Goal: Transaction & Acquisition: Purchase product/service

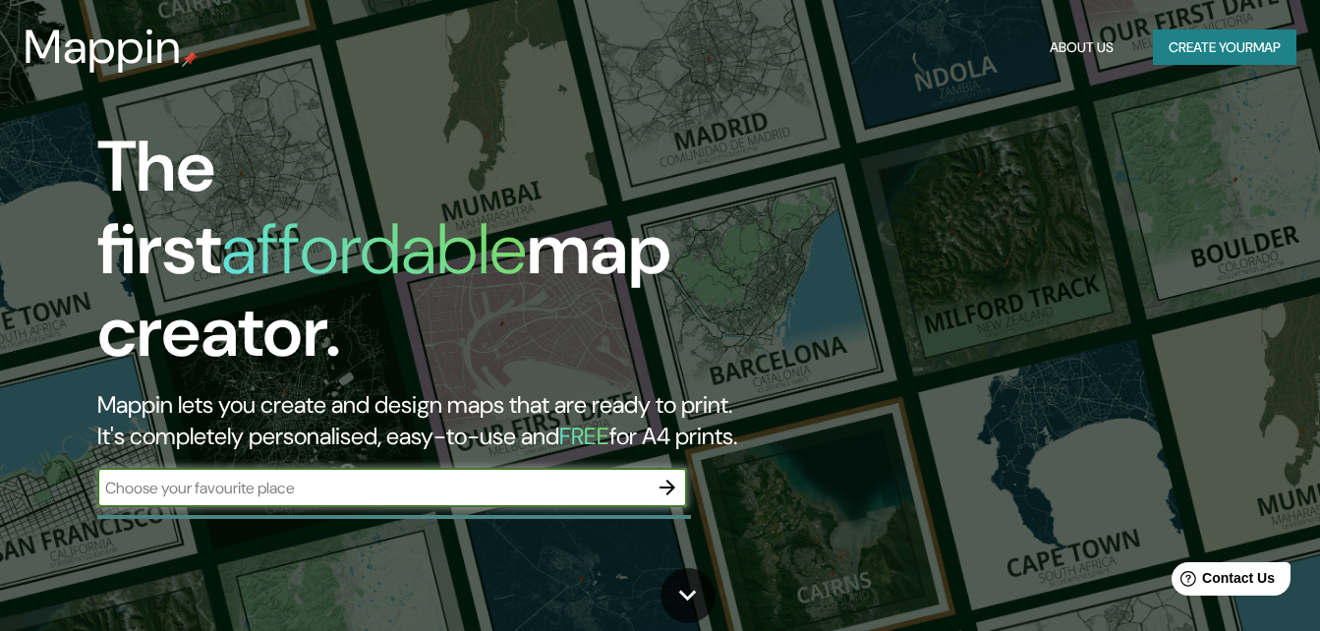
click at [217, 477] on input "text" at bounding box center [372, 488] width 551 height 23
type input "durango"
click at [672, 476] on icon "button" at bounding box center [668, 488] width 24 height 24
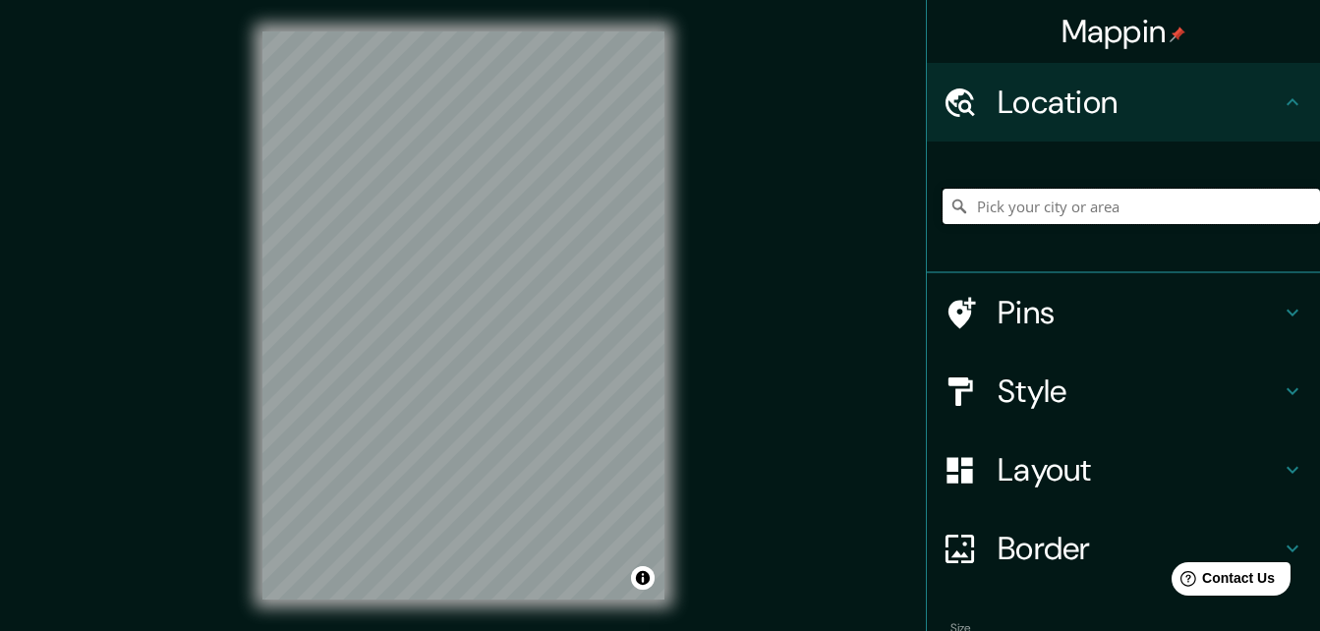
click at [1045, 203] on input "Pick your city or area" at bounding box center [1132, 206] width 378 height 35
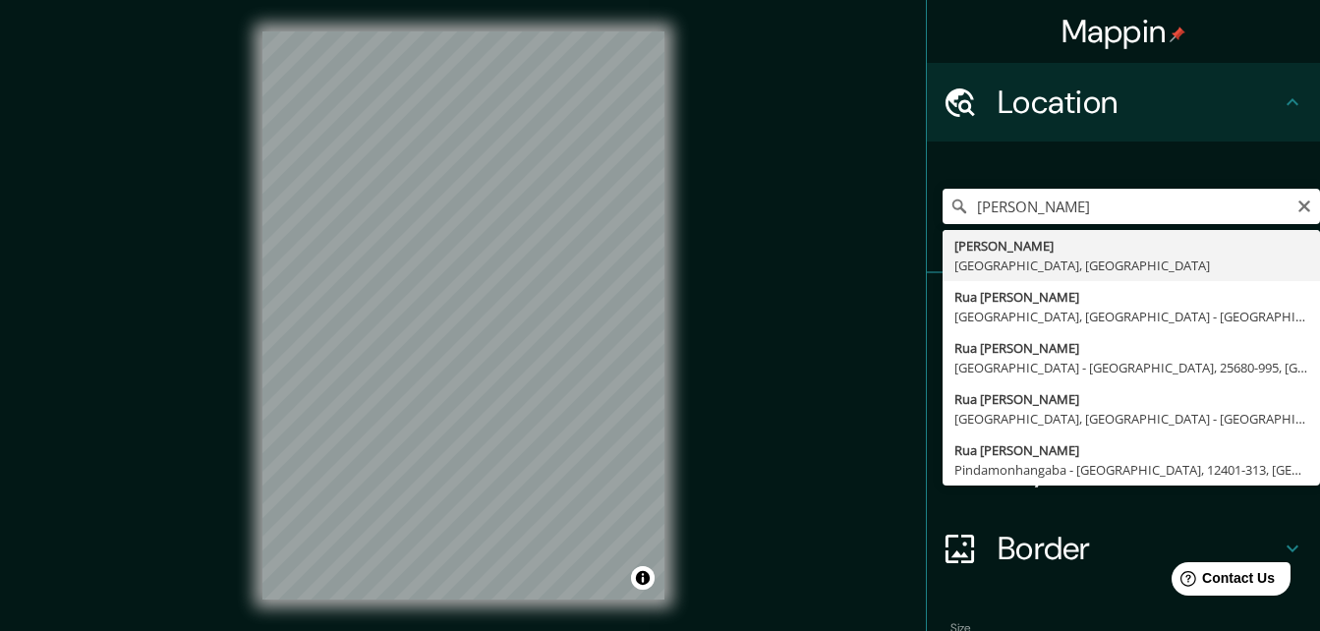
type input "[PERSON_NAME], [GEOGRAPHIC_DATA], [GEOGRAPHIC_DATA]"
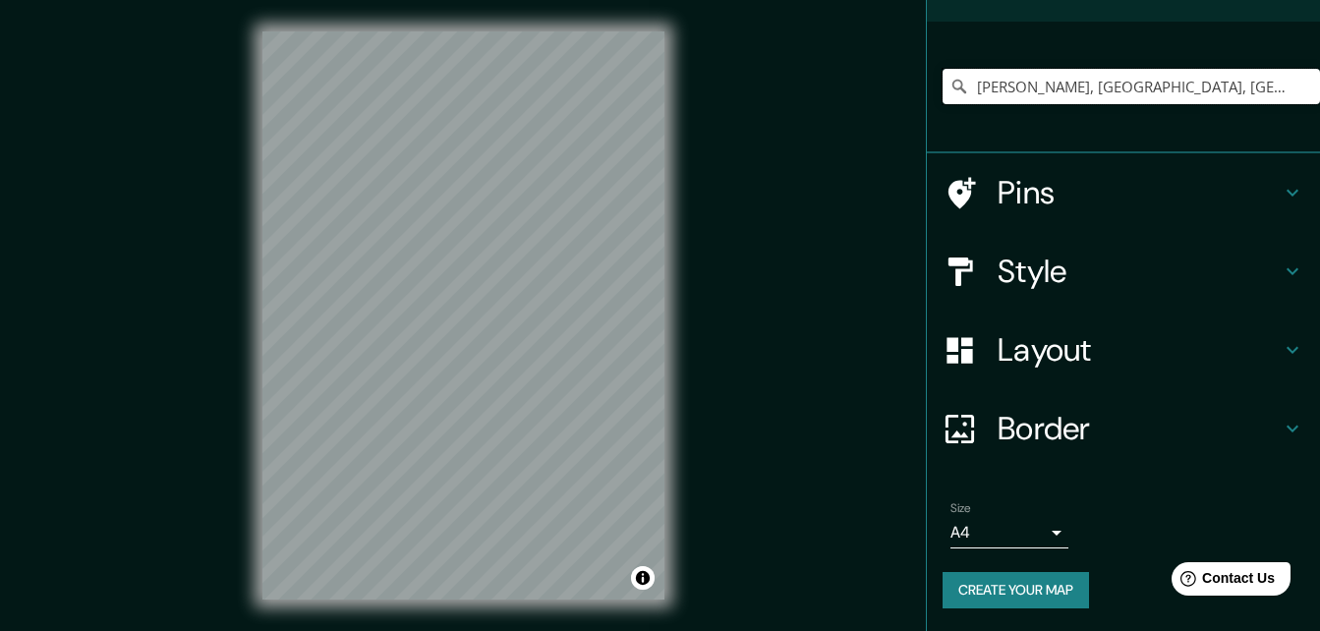
scroll to position [121, 0]
click at [993, 533] on body "Mappin Location Ignacio Ramírez, Durango, México Pins Style Layout Border Choos…" at bounding box center [660, 315] width 1320 height 631
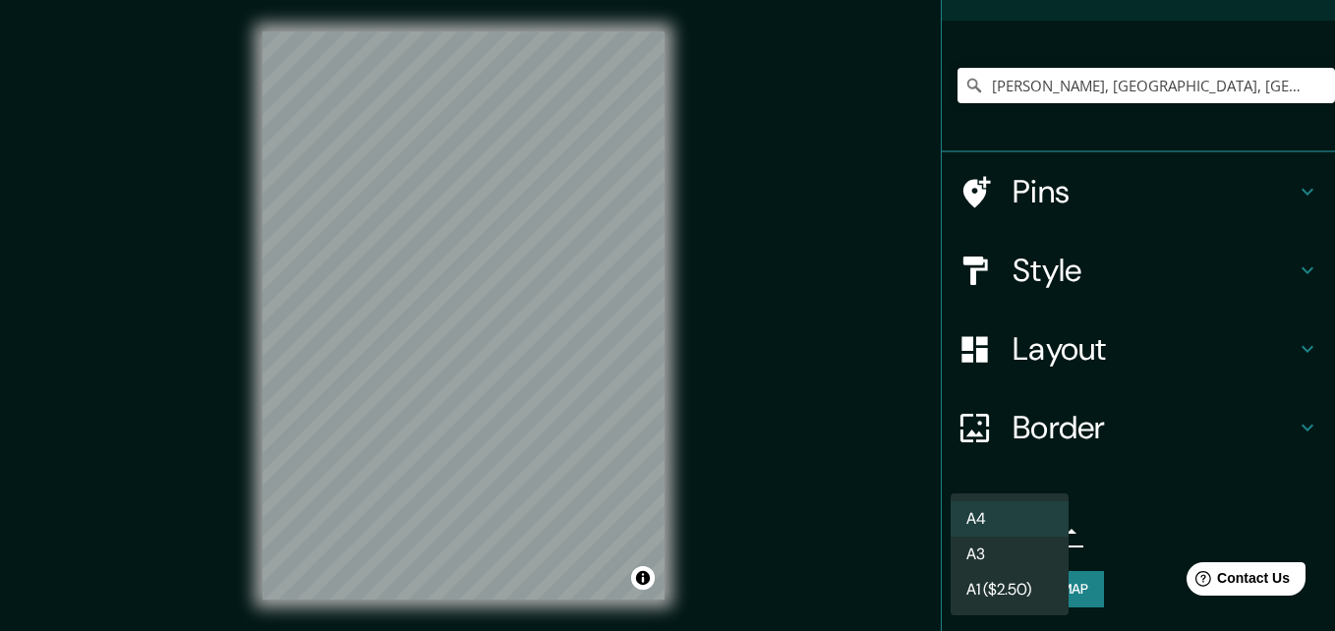
click at [1115, 560] on div at bounding box center [667, 315] width 1335 height 631
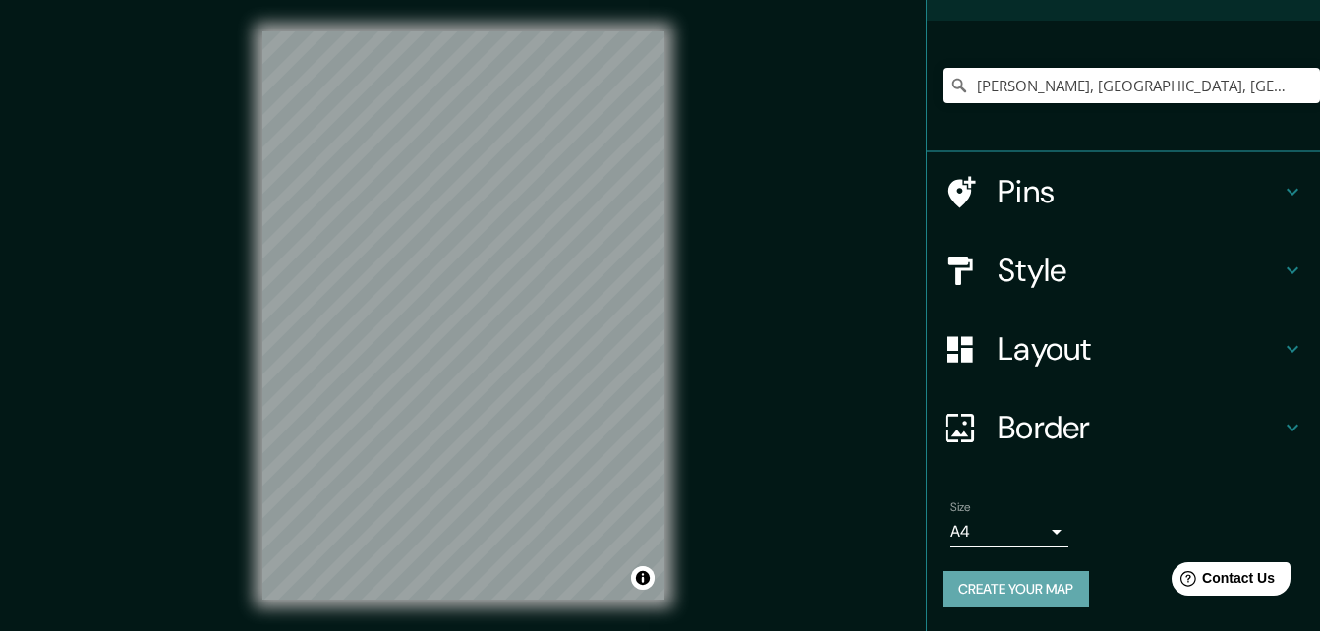
click at [1046, 579] on button "Create your map" at bounding box center [1016, 589] width 146 height 36
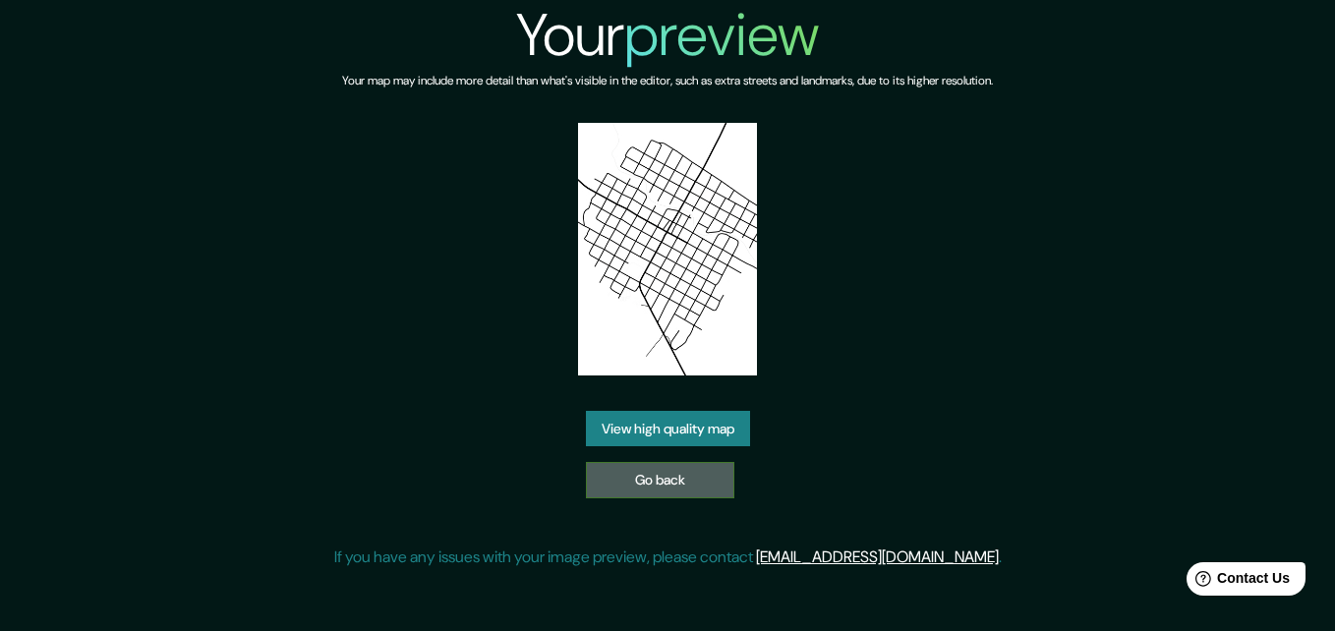
click at [687, 479] on link "Go back" at bounding box center [660, 480] width 148 height 36
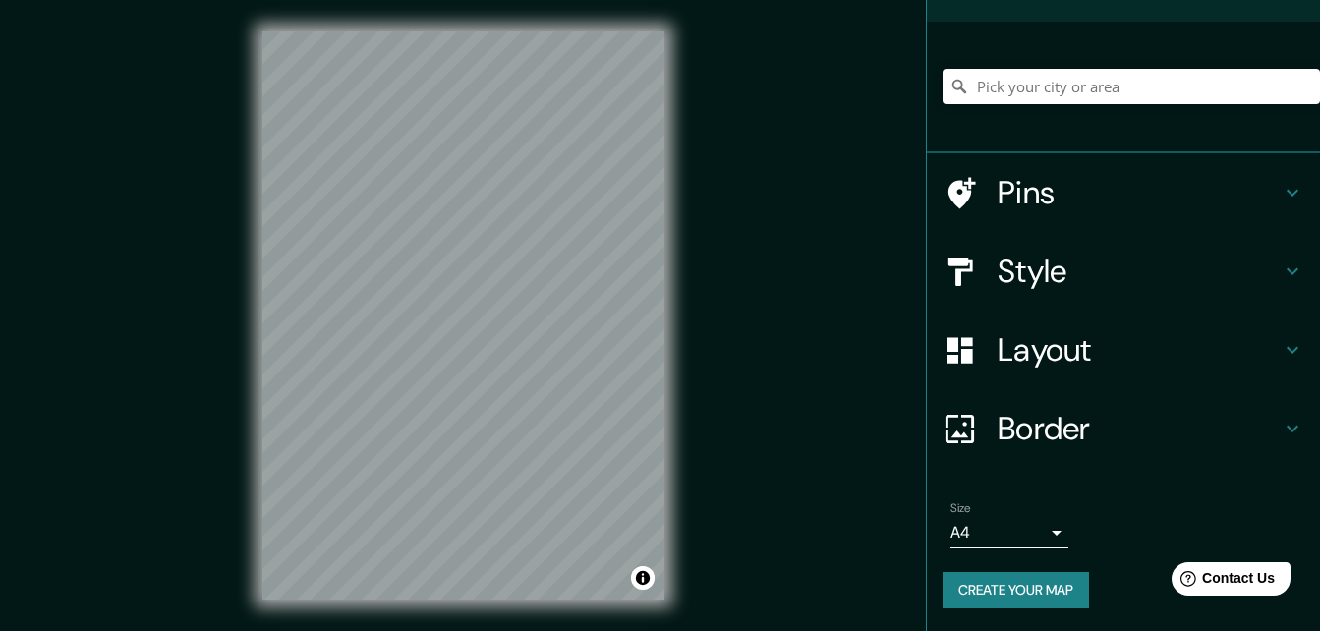
scroll to position [121, 0]
click at [1035, 96] on input "Pick your city or area" at bounding box center [1132, 85] width 378 height 35
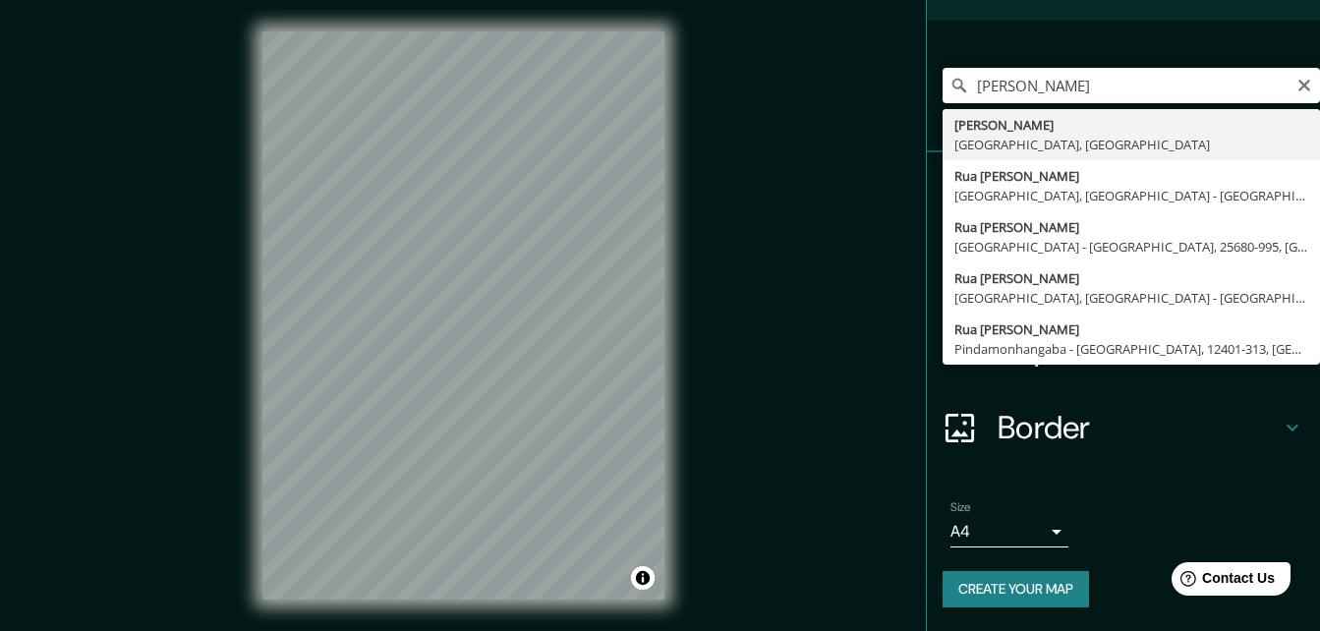
type input "[PERSON_NAME], [GEOGRAPHIC_DATA], [GEOGRAPHIC_DATA]"
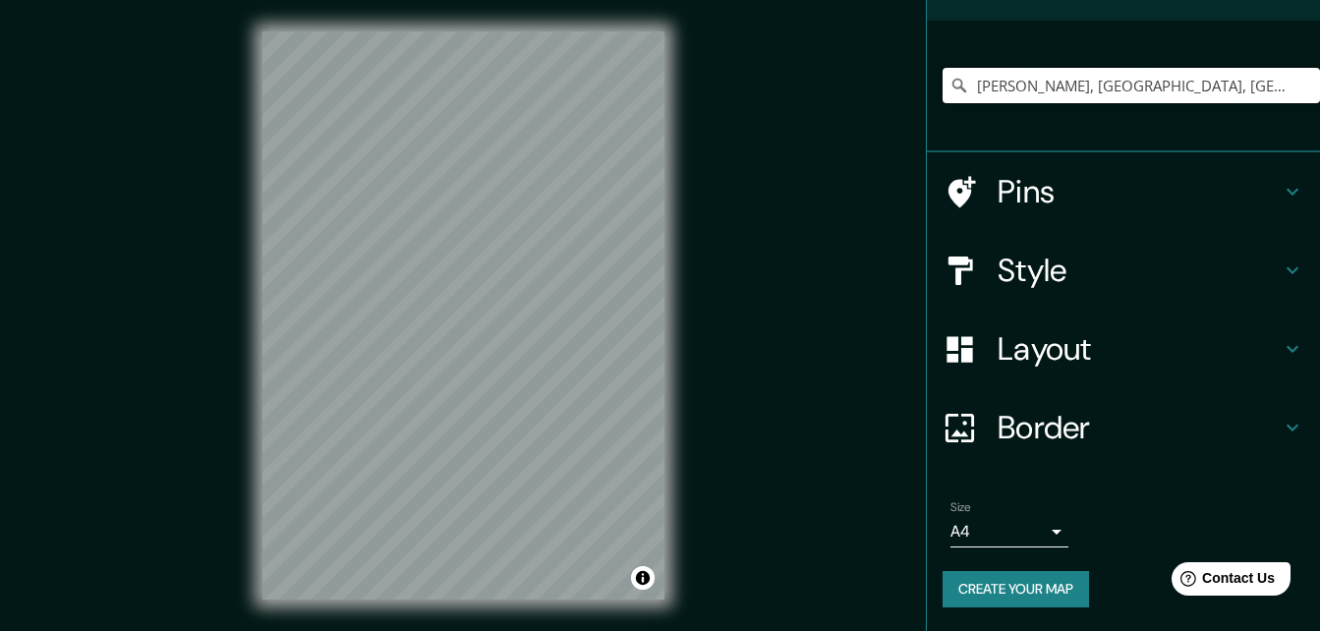
scroll to position [31, 0]
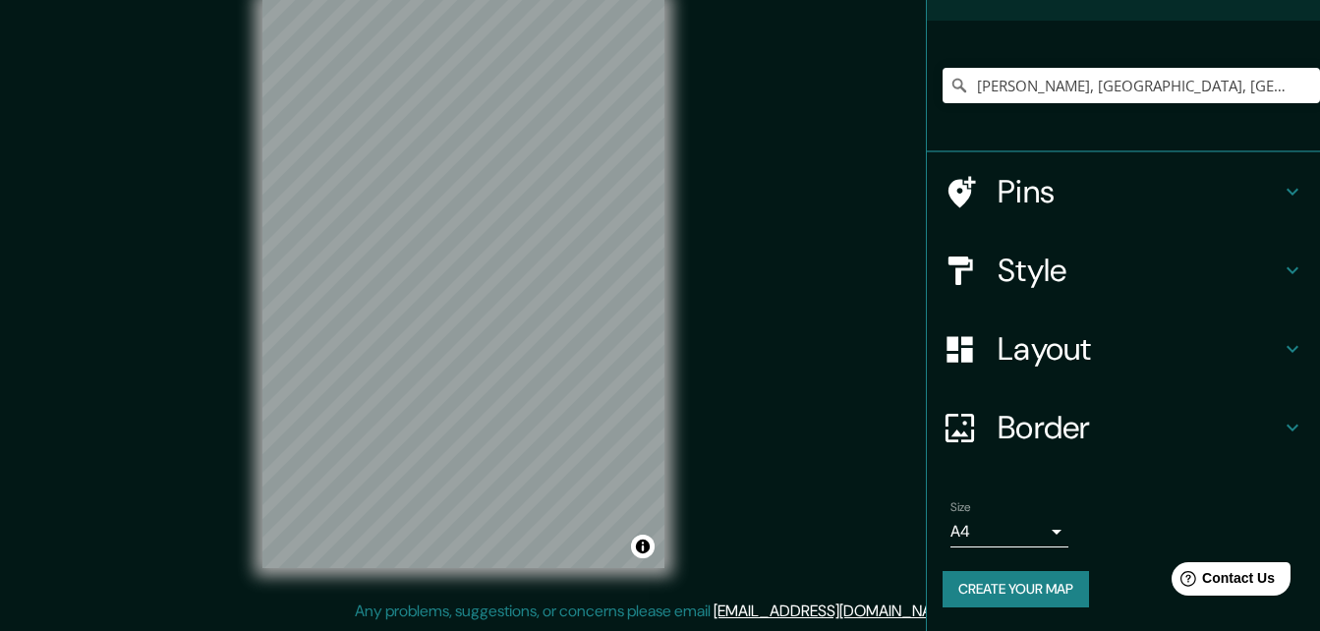
click at [1286, 268] on icon at bounding box center [1293, 271] width 24 height 24
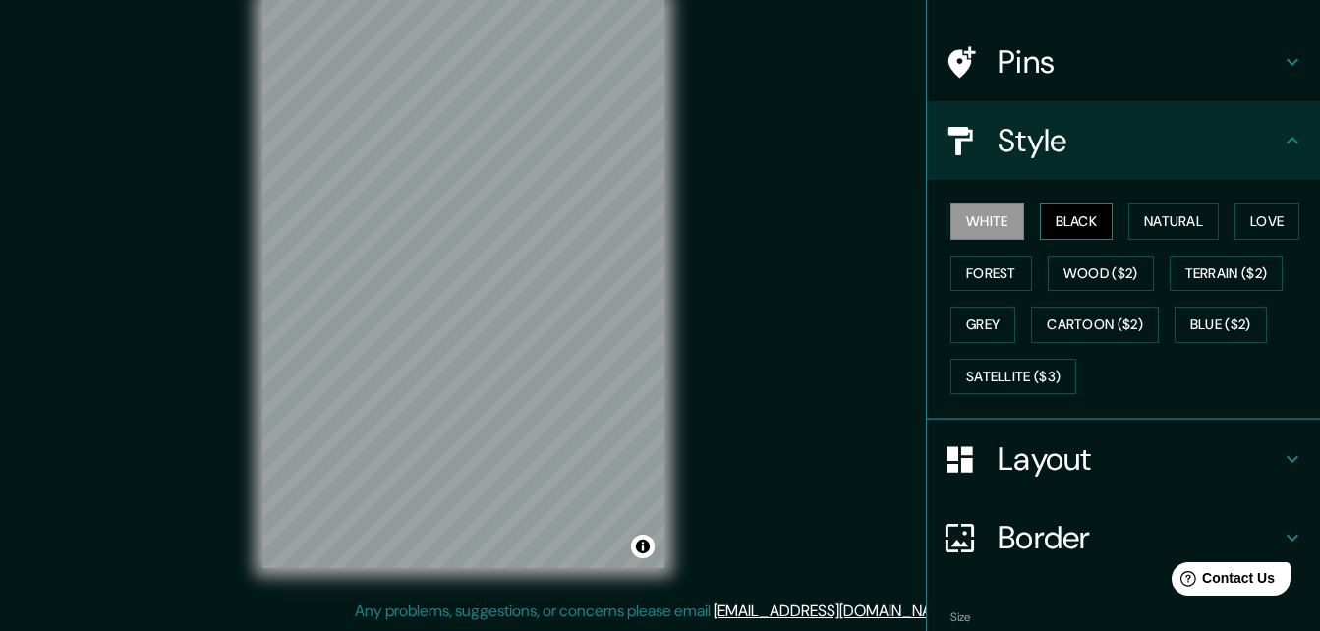
click at [1062, 231] on button "Black" at bounding box center [1077, 222] width 74 height 36
click at [1152, 223] on button "Natural" at bounding box center [1174, 222] width 90 height 36
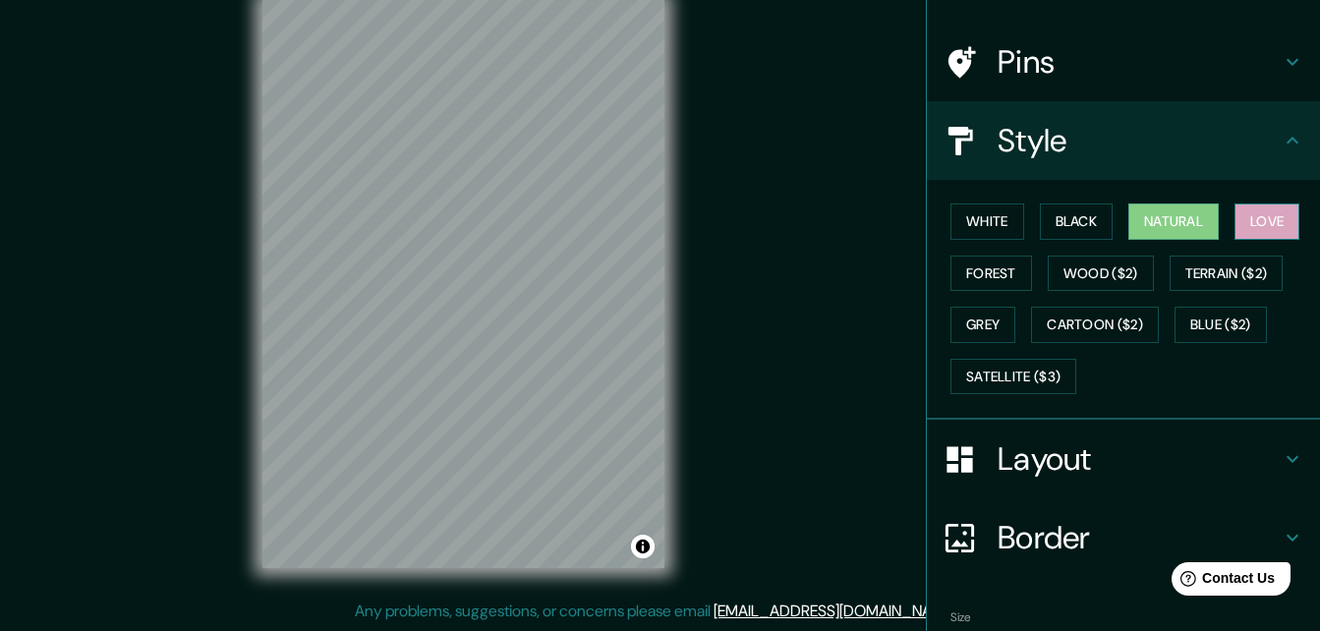
click at [1257, 232] on button "Love" at bounding box center [1267, 222] width 65 height 36
click at [989, 286] on button "Forest" at bounding box center [992, 274] width 82 height 36
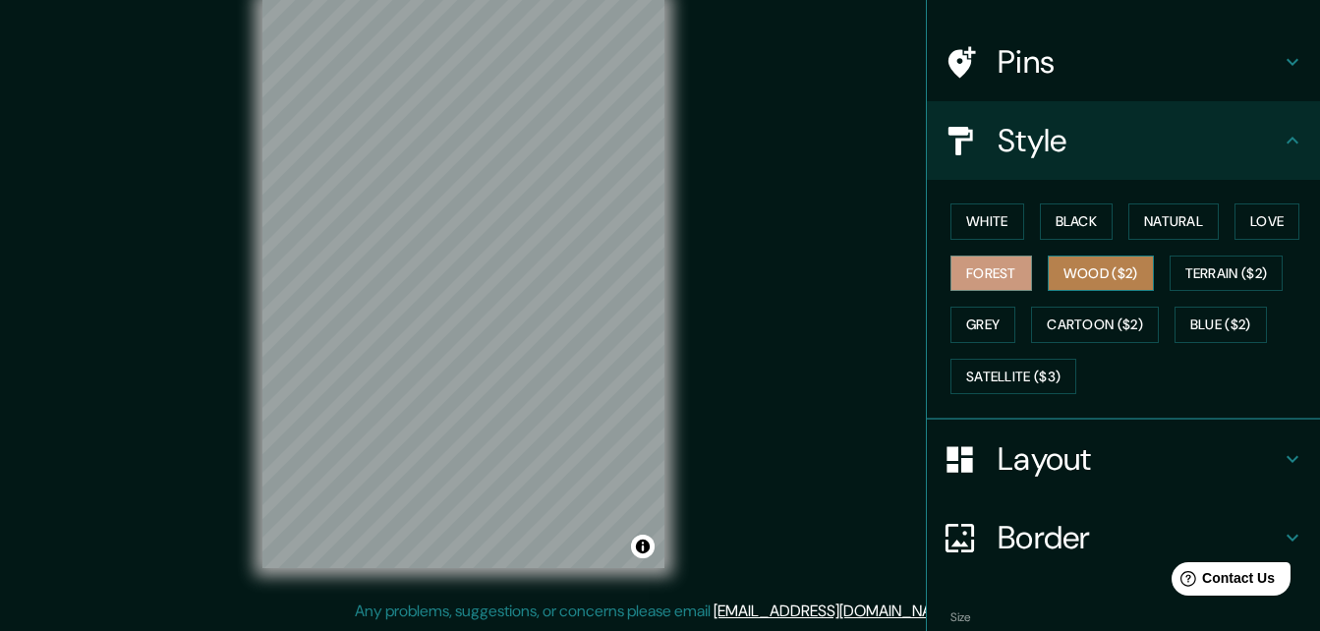
click at [1067, 270] on button "Wood ($2)" at bounding box center [1101, 274] width 106 height 36
click at [1194, 292] on div "White Black Natural Love Forest Wood ($2) Terrain ($2) Grey Cartoon ($2) Blue (…" at bounding box center [1132, 299] width 378 height 206
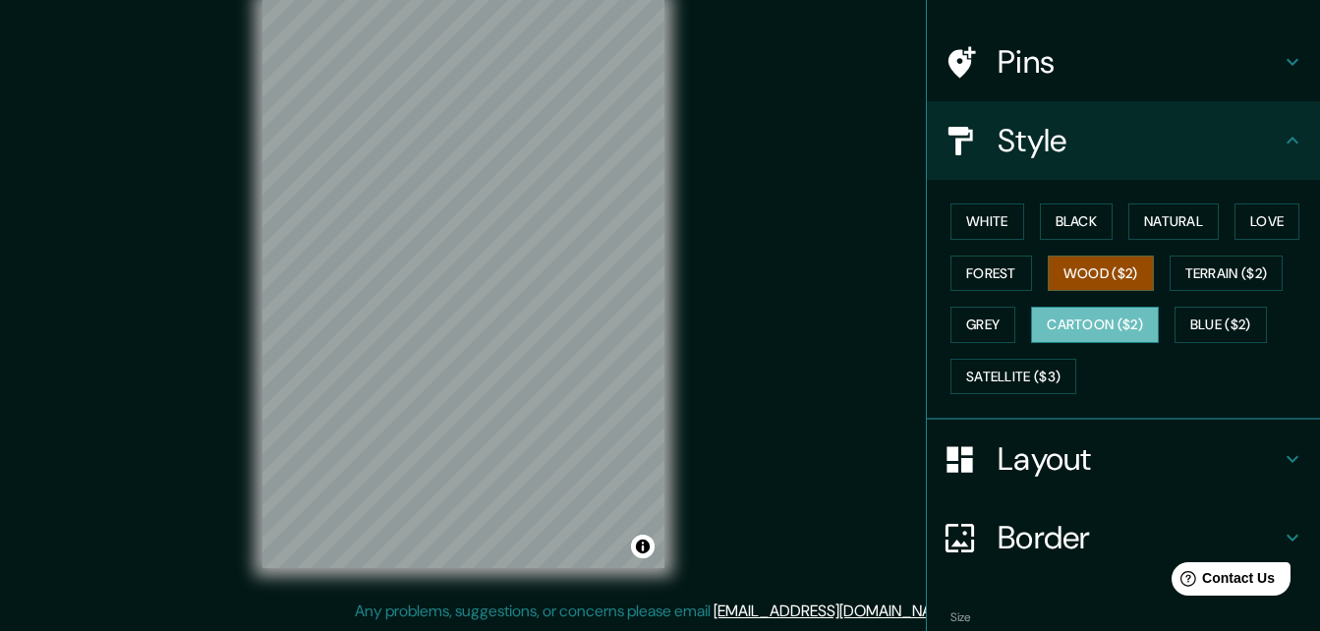
click at [1126, 320] on button "Cartoon ($2)" at bounding box center [1095, 325] width 128 height 36
click at [967, 325] on button "Grey" at bounding box center [983, 325] width 65 height 36
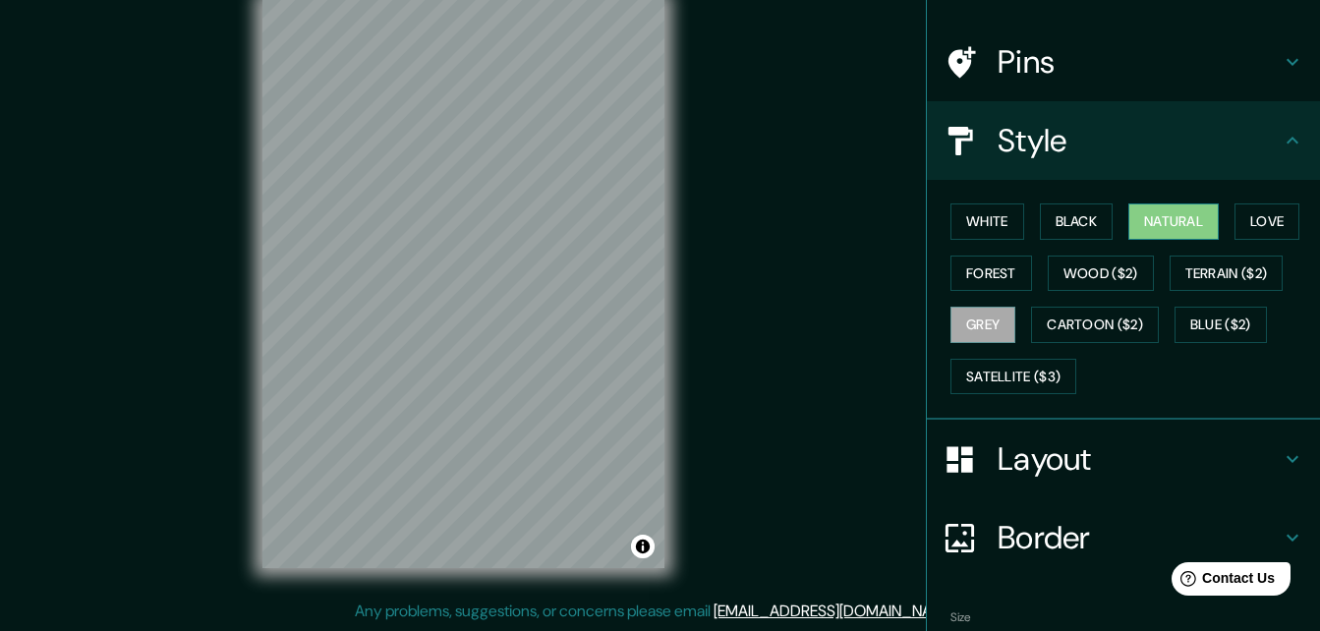
click at [1164, 219] on button "Natural" at bounding box center [1174, 222] width 90 height 36
click at [971, 210] on button "White" at bounding box center [988, 222] width 74 height 36
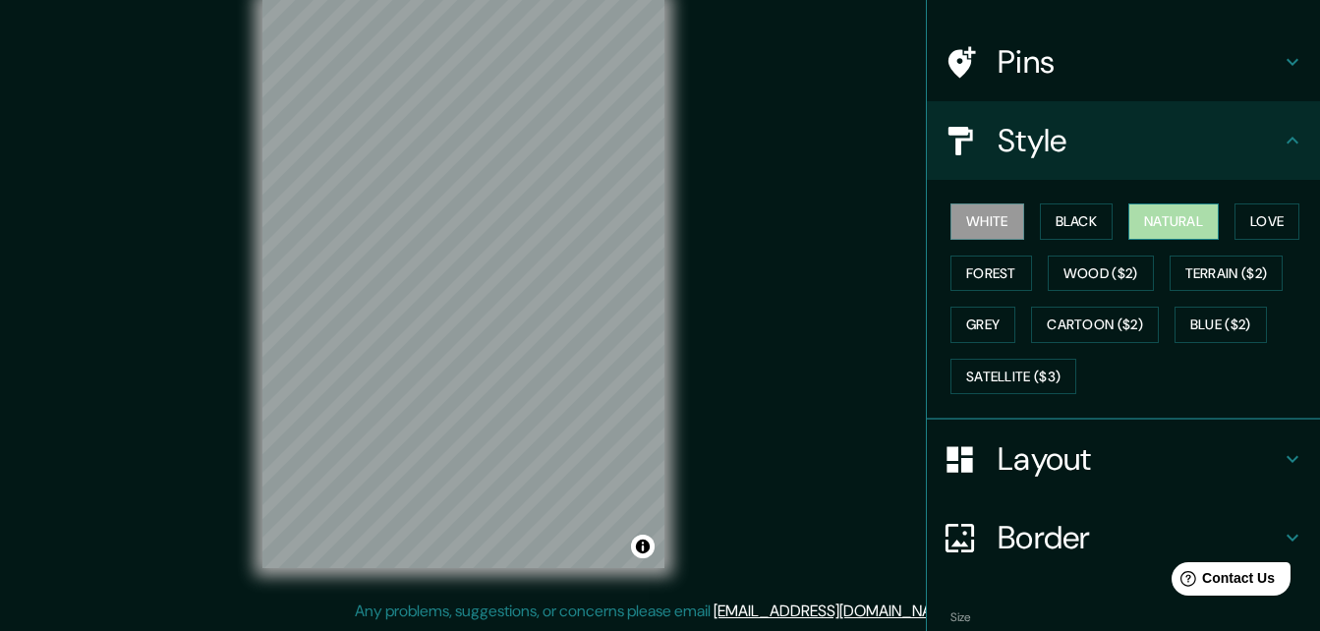
click at [1163, 217] on button "Natural" at bounding box center [1174, 222] width 90 height 36
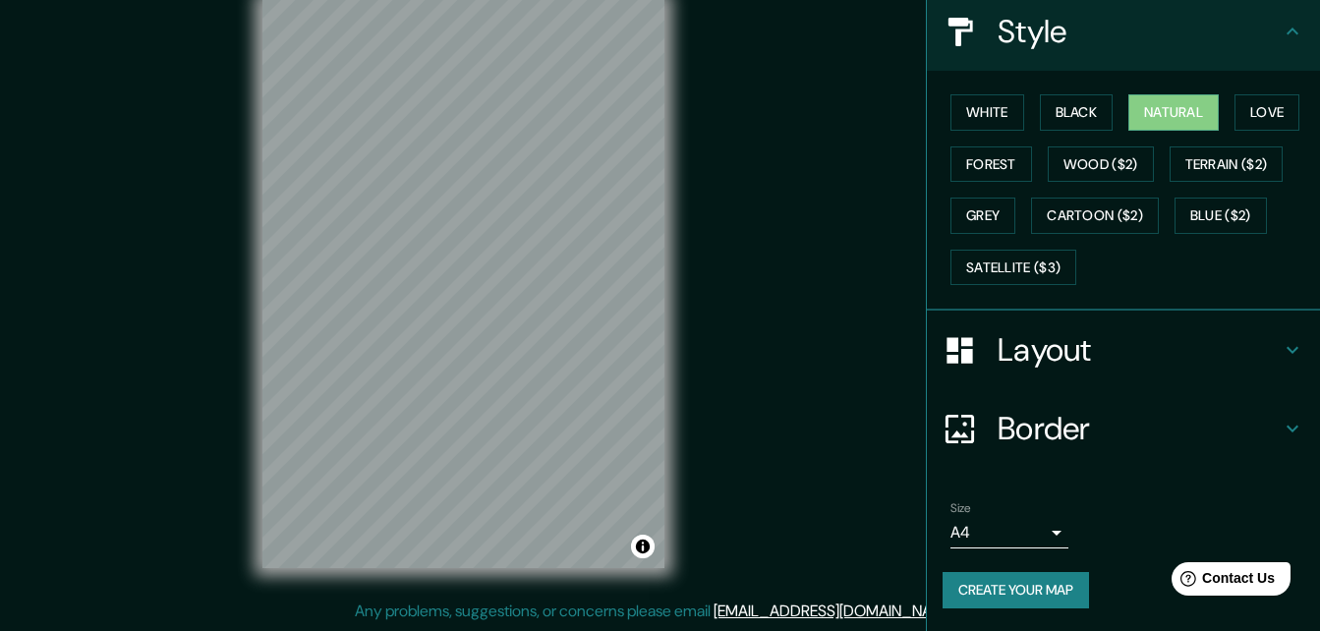
scroll to position [231, 0]
click at [1022, 582] on button "Create your map" at bounding box center [1016, 589] width 146 height 36
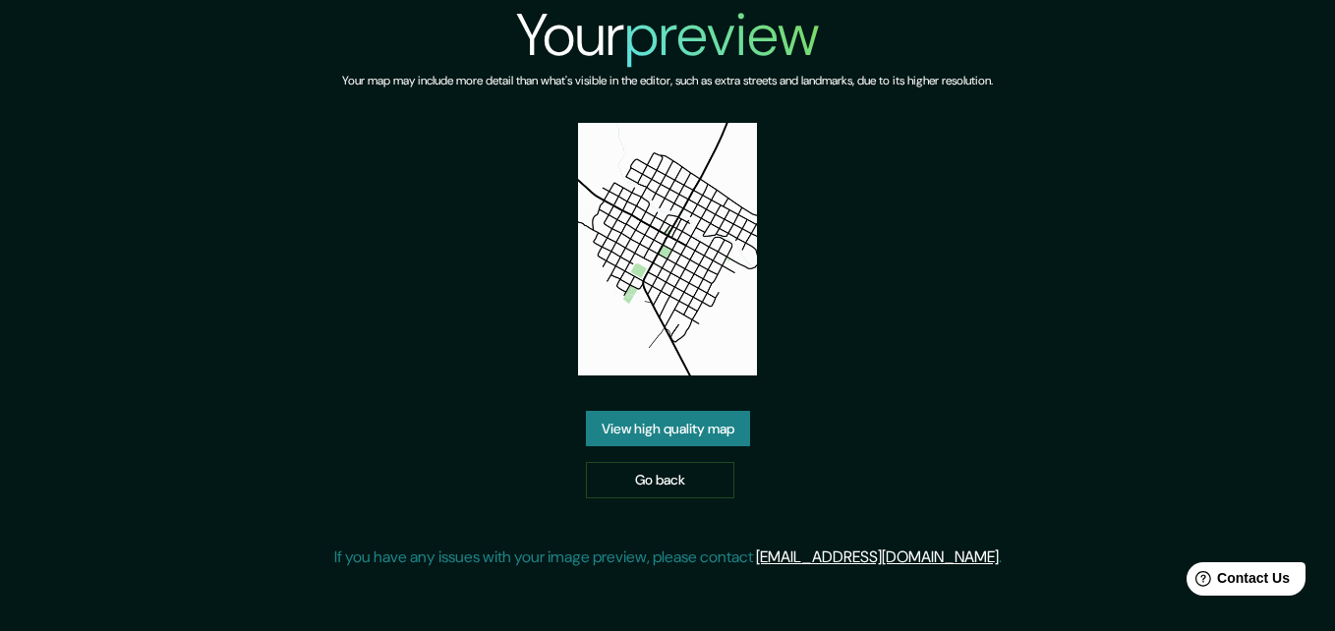
click at [657, 411] on link "View high quality map" at bounding box center [668, 429] width 164 height 36
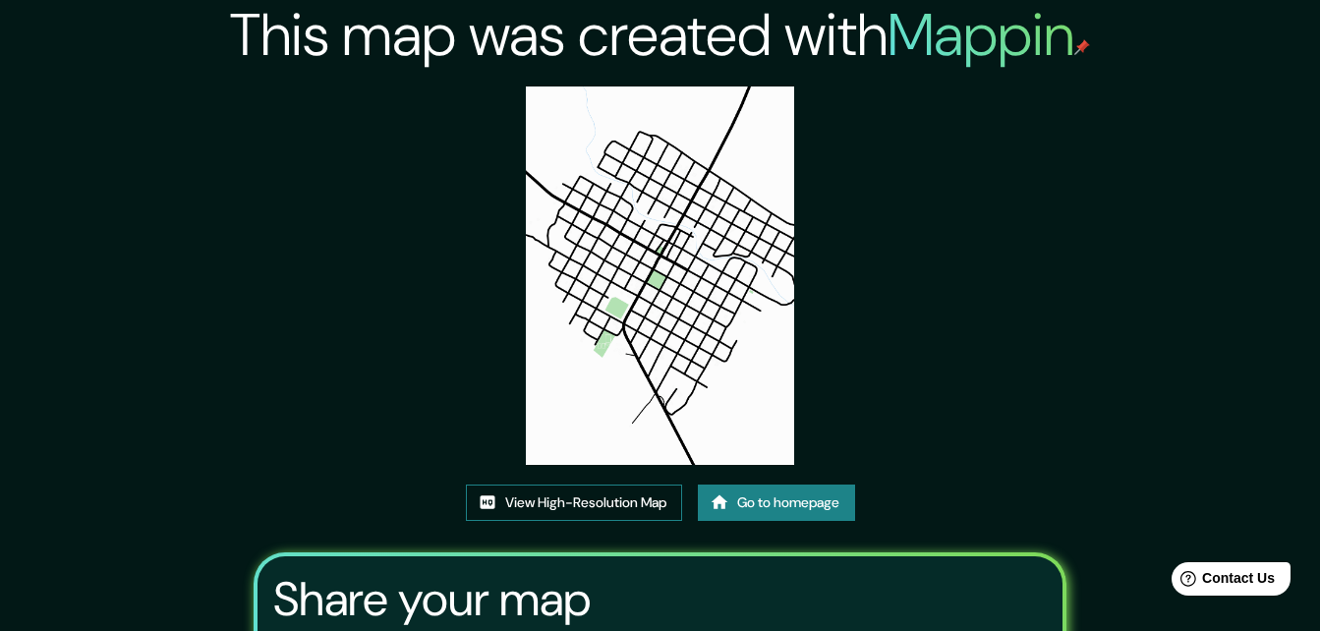
click at [614, 503] on link "View High-Resolution Map" at bounding box center [574, 503] width 216 height 36
